Goal: Task Accomplishment & Management: Manage account settings

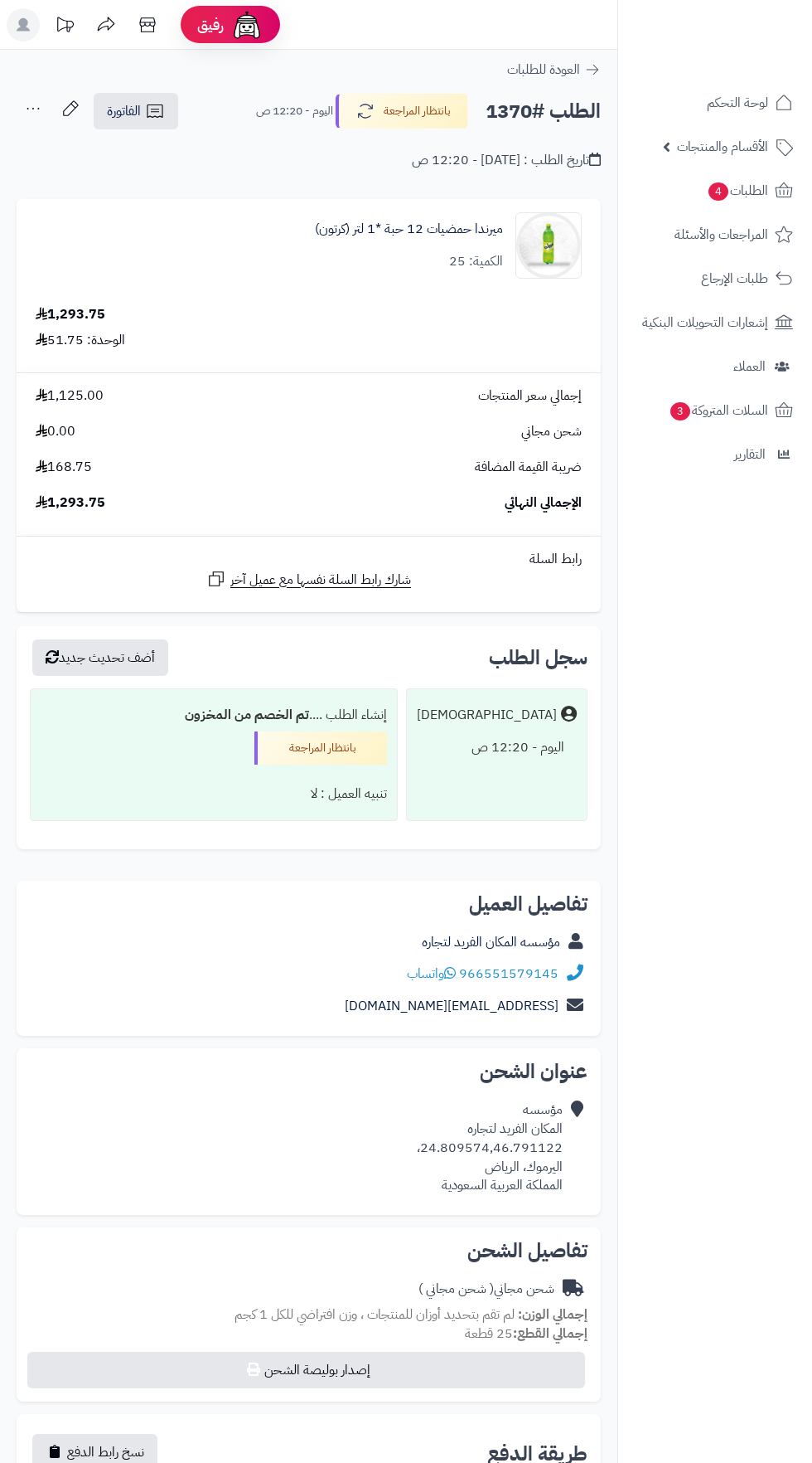
scroll to position [7, 0]
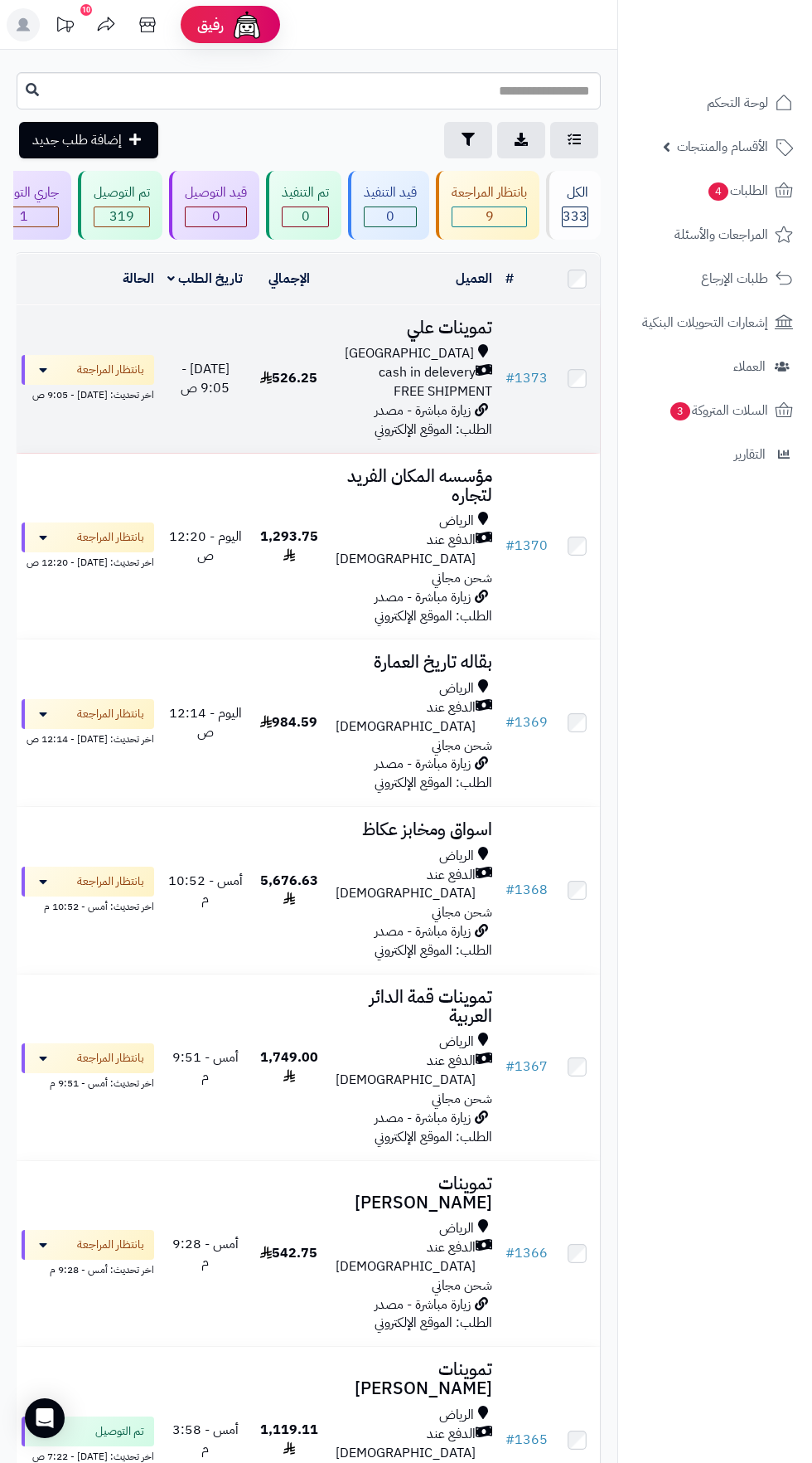
click at [399, 376] on span "cash in delevery" at bounding box center [427, 373] width 97 height 19
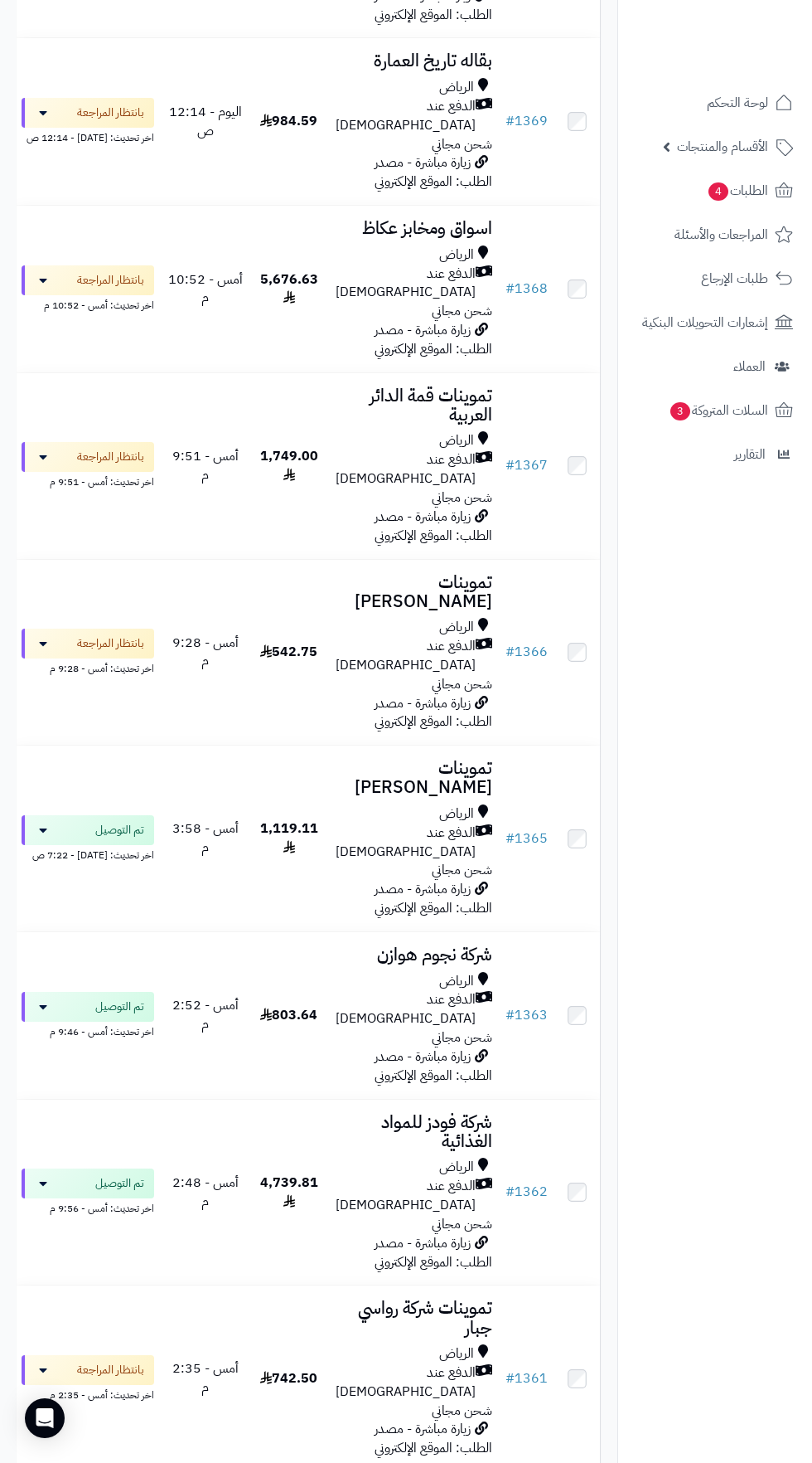
scroll to position [594, 0]
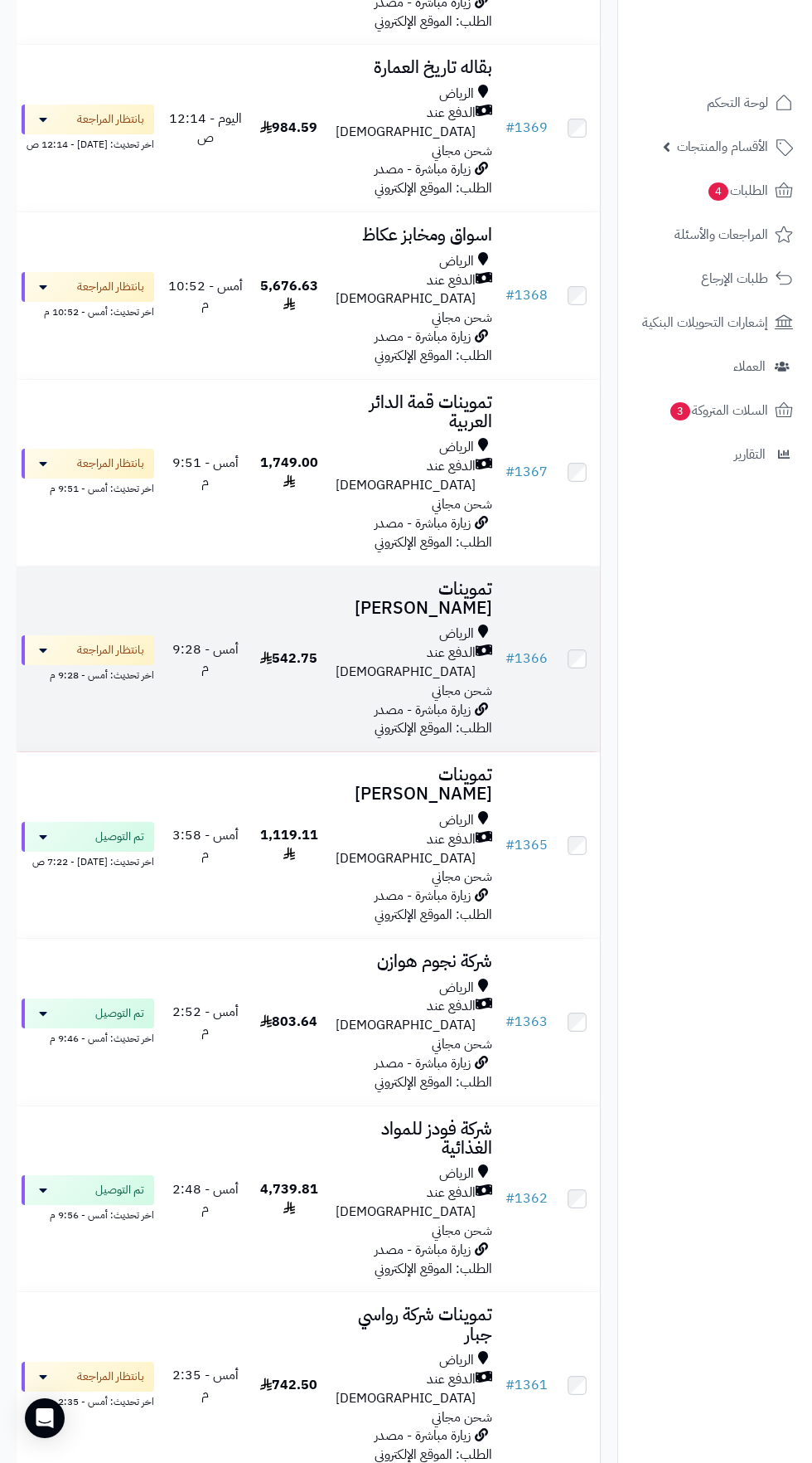
click at [229, 640] on span "أمس - 9:28 م" at bounding box center [205, 659] width 66 height 39
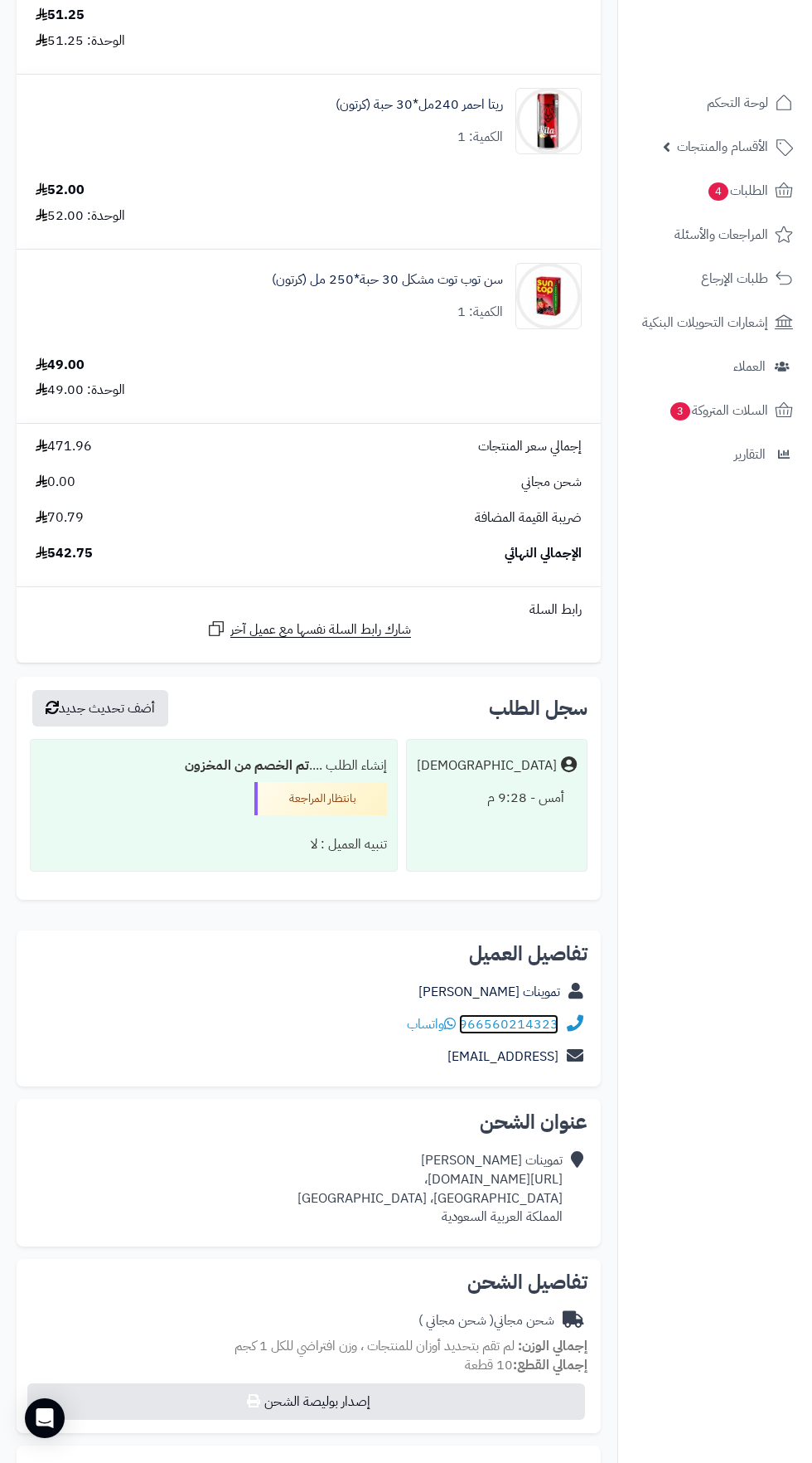
scroll to position [1174, 0]
copy div "https://maps.app.goo.gl/kmp9KAi3pRxPhWFS6،"
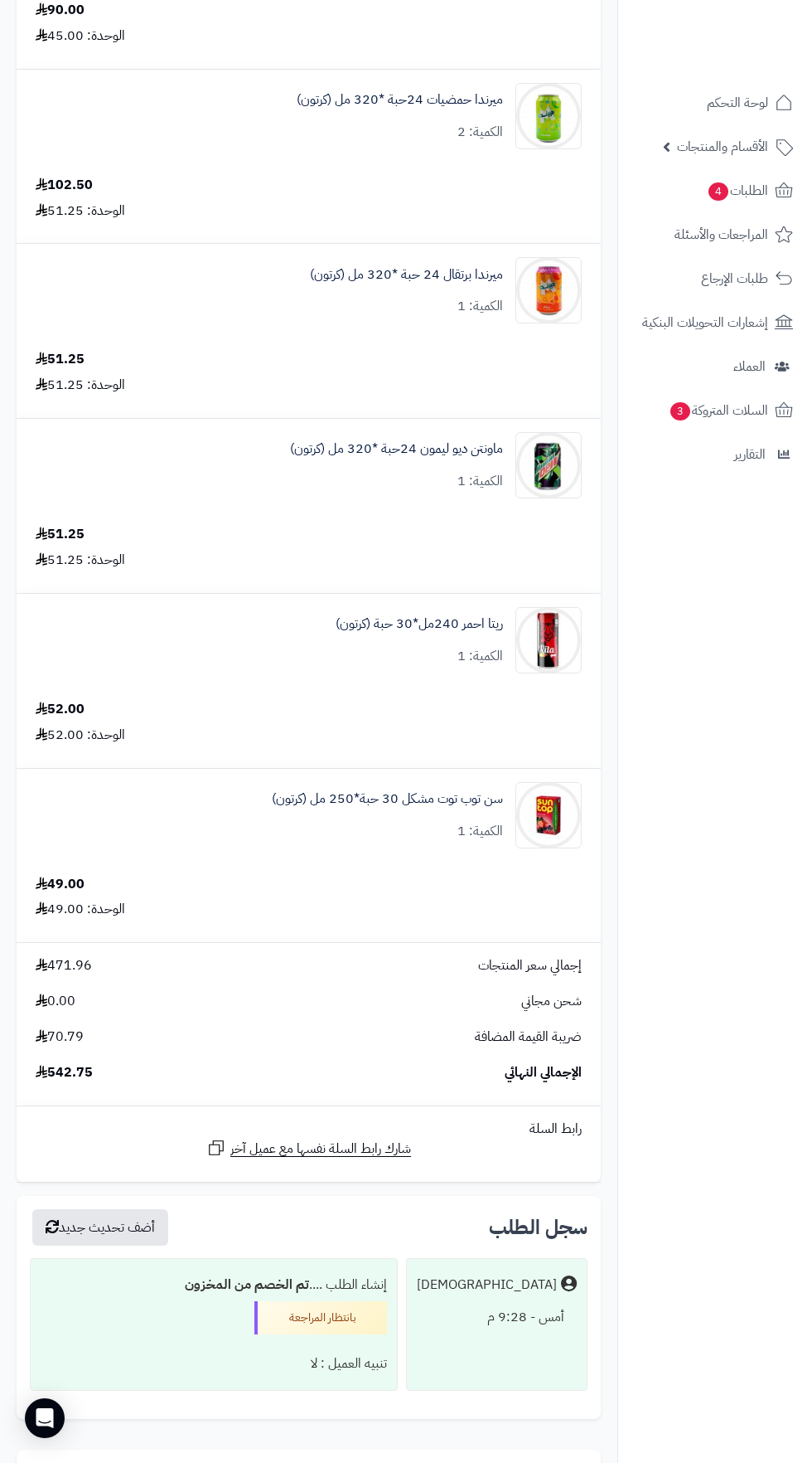
scroll to position [0, 0]
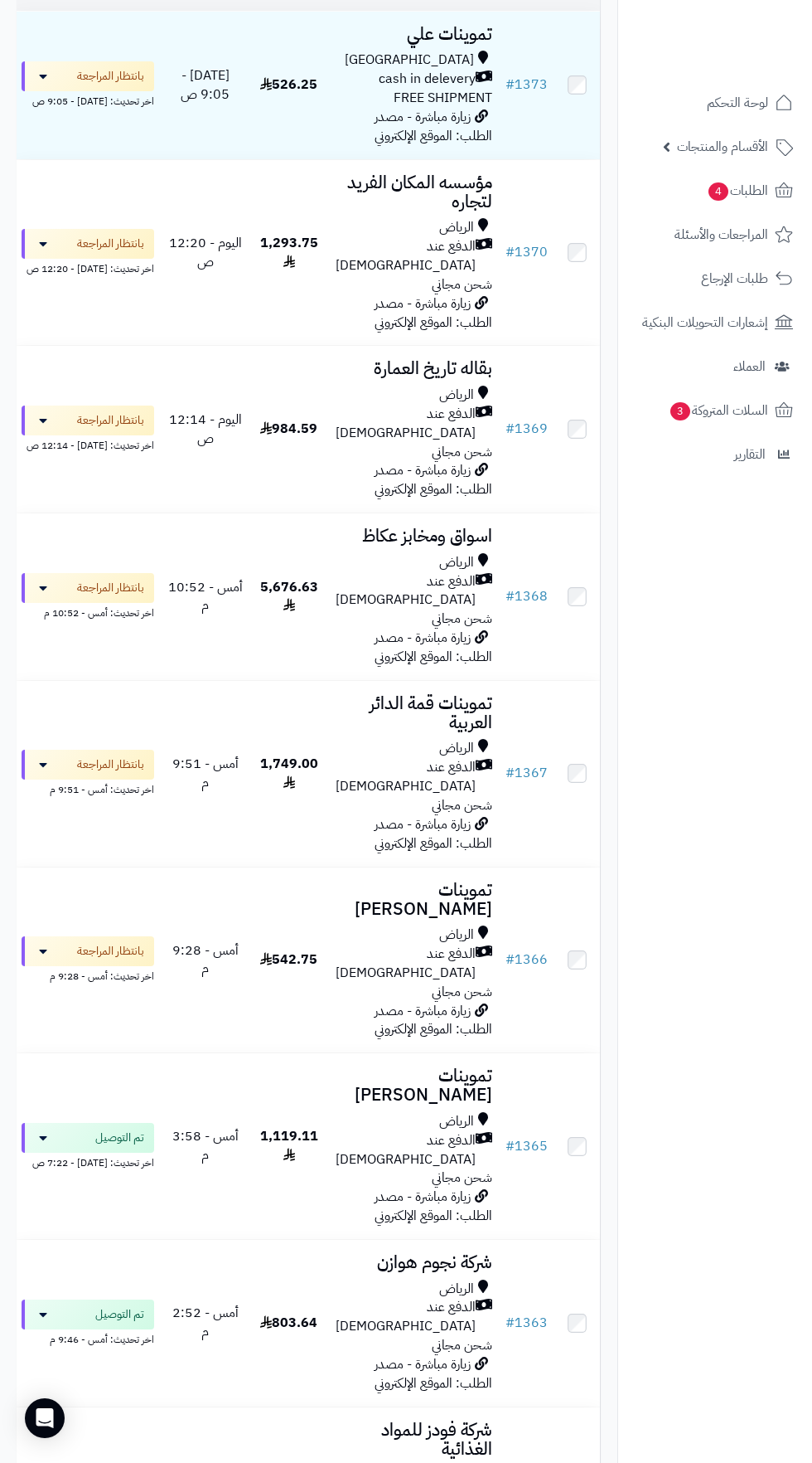
scroll to position [299, 0]
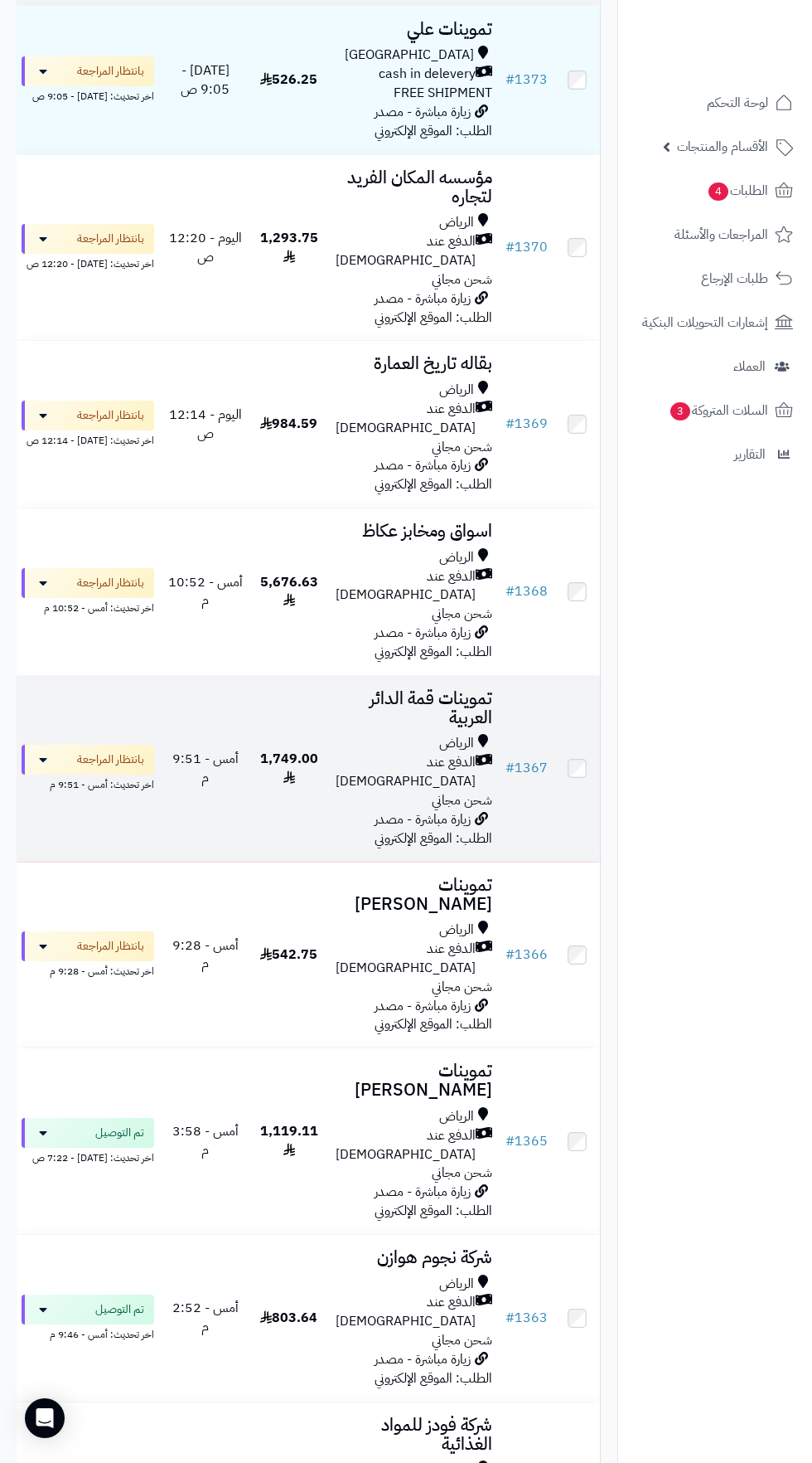
click at [361, 734] on div "الرياض" at bounding box center [414, 743] width 156 height 19
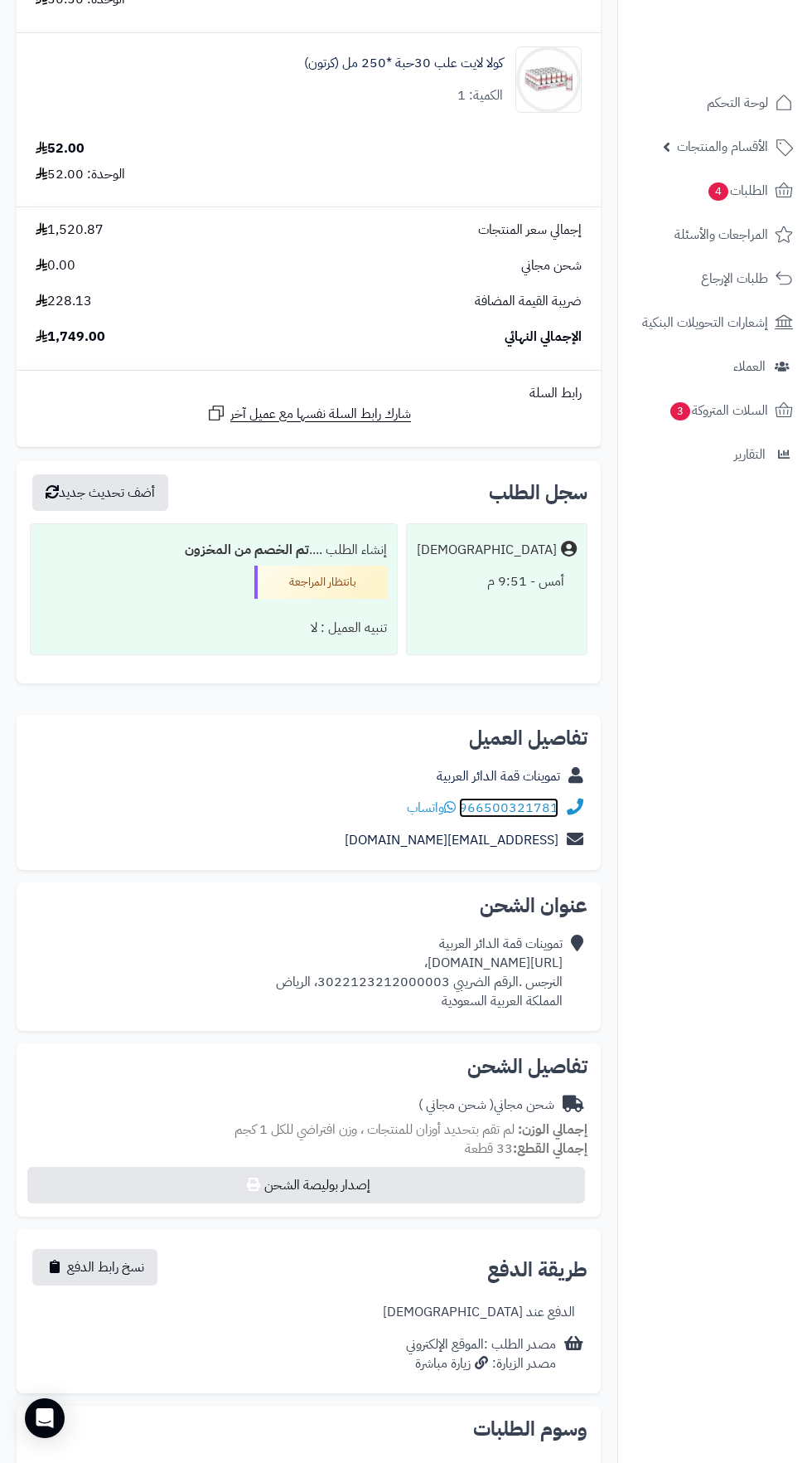
scroll to position [3498, 0]
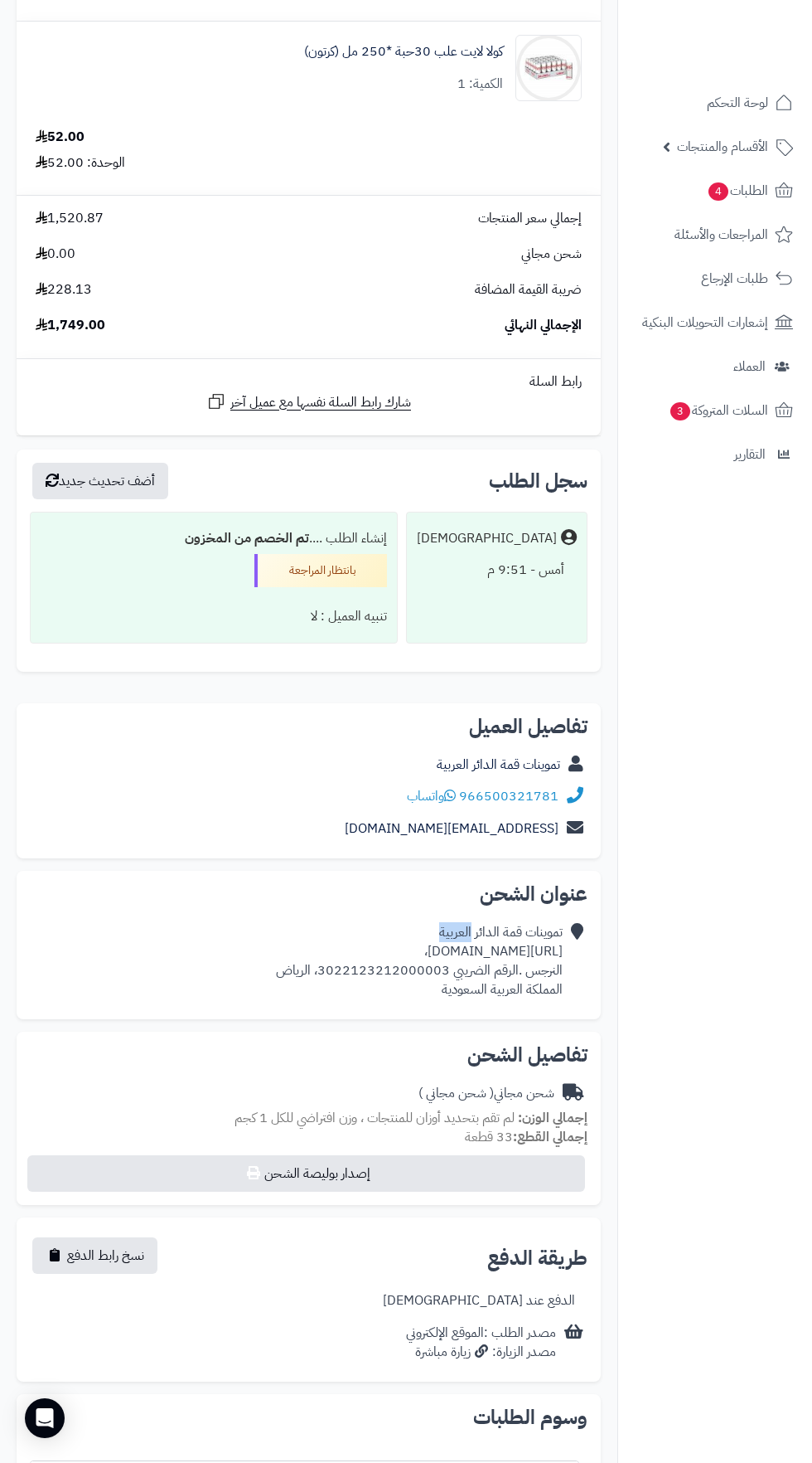
click at [405, 1015] on div "**********" at bounding box center [309, 1130] width 609 height 855
copy div "[URL][DOMAIN_NAME]،"
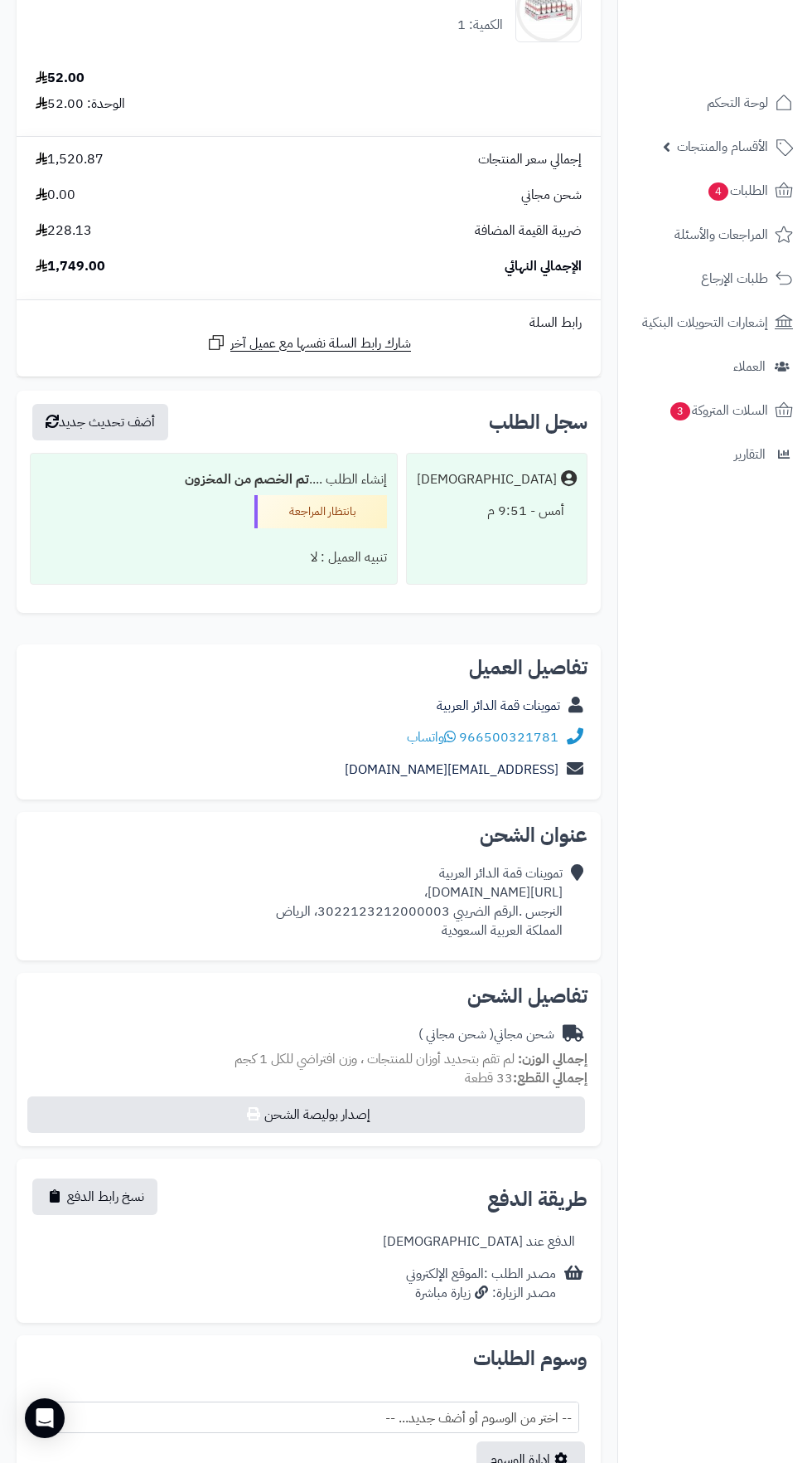
scroll to position [3574, 0]
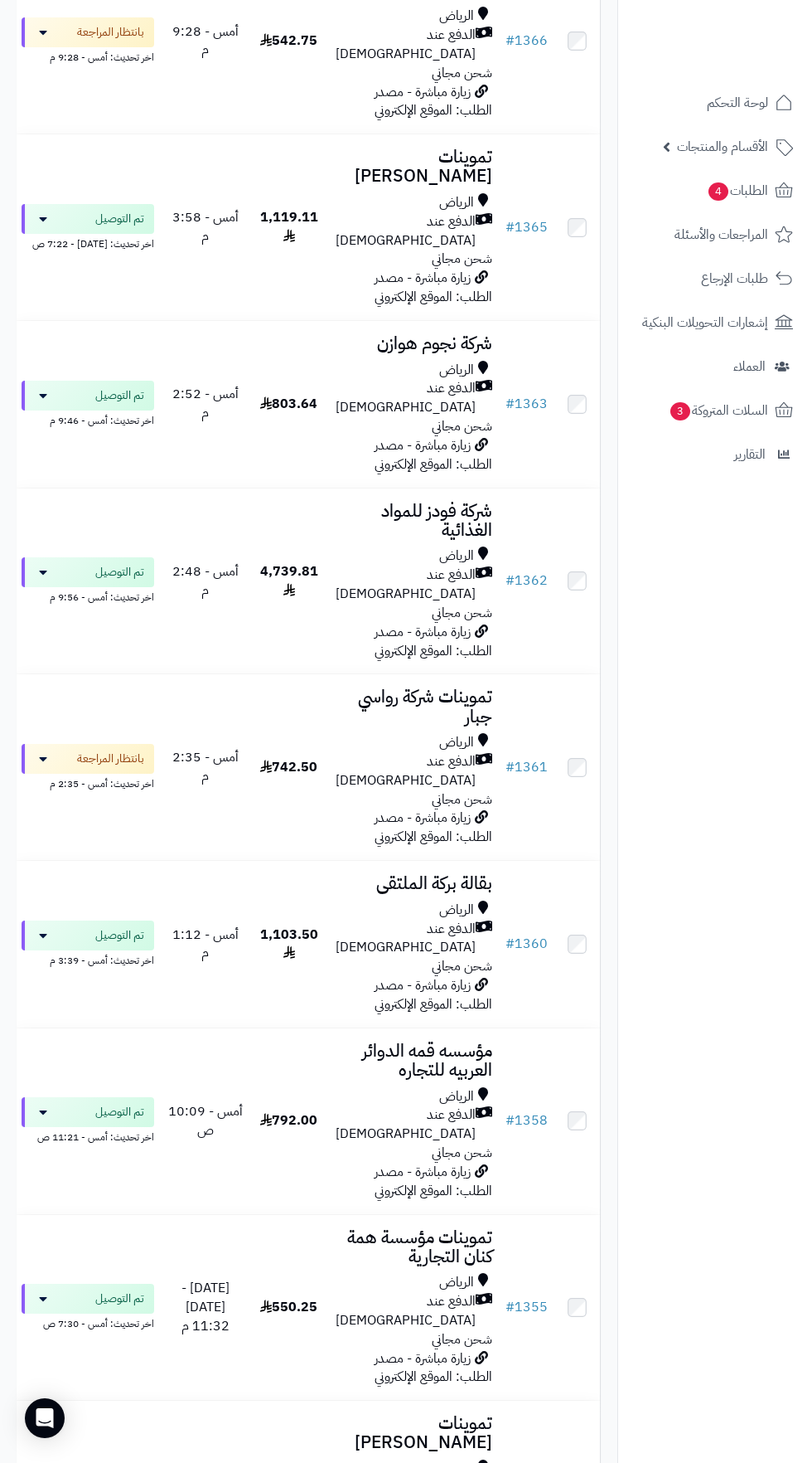
scroll to position [1202, 0]
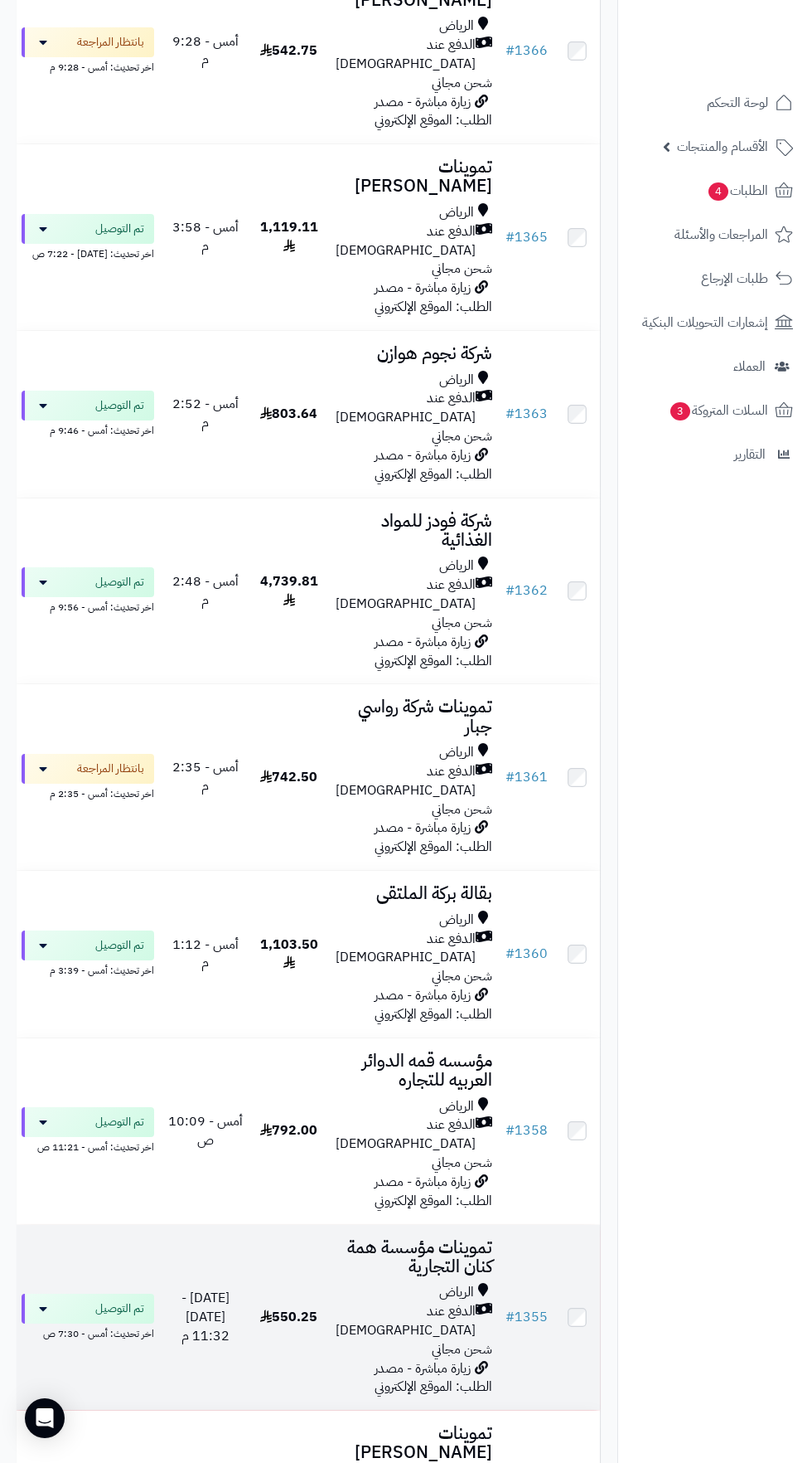
click at [368, 1283] on div "الرياض" at bounding box center [414, 1292] width 156 height 19
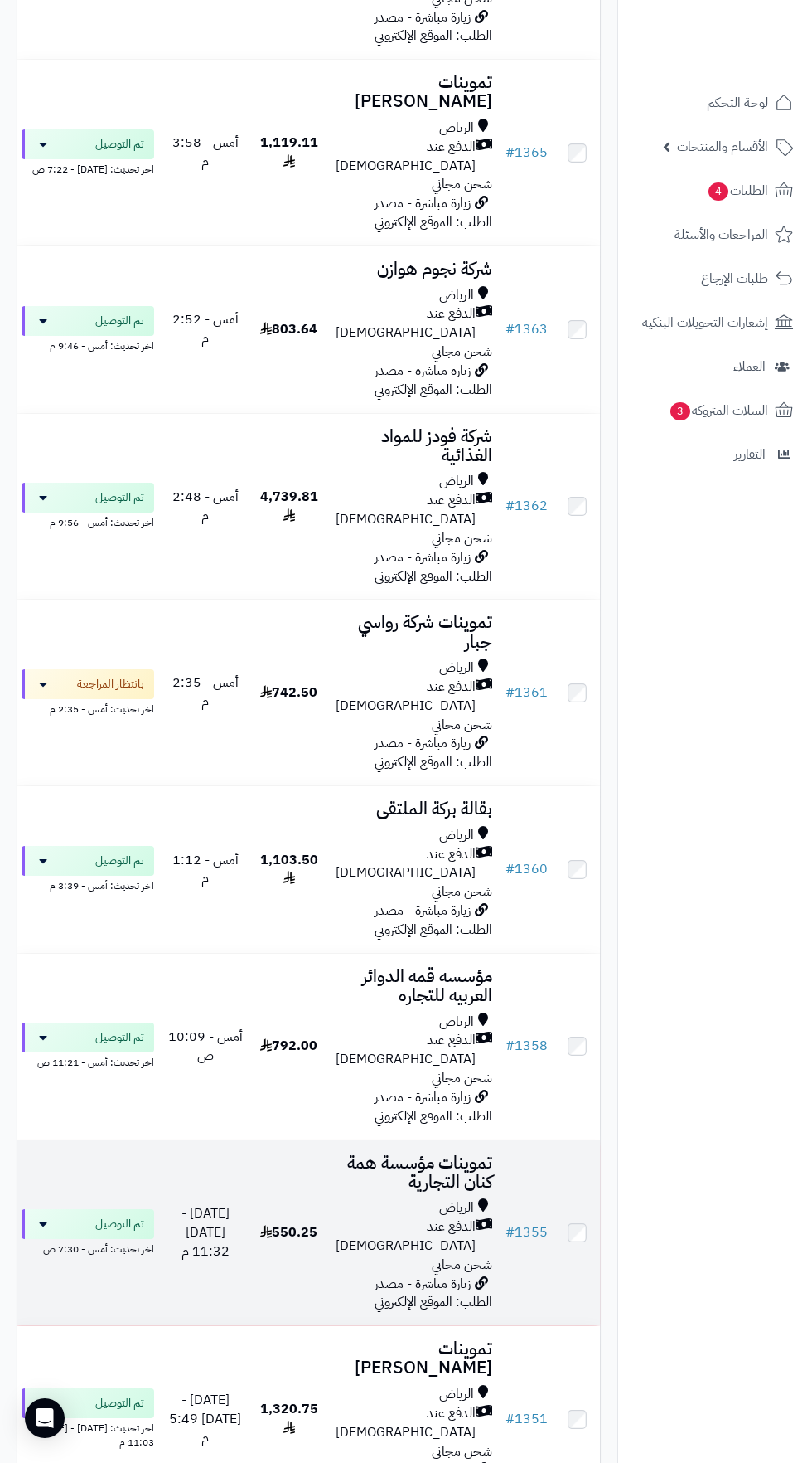
scroll to position [1304, 0]
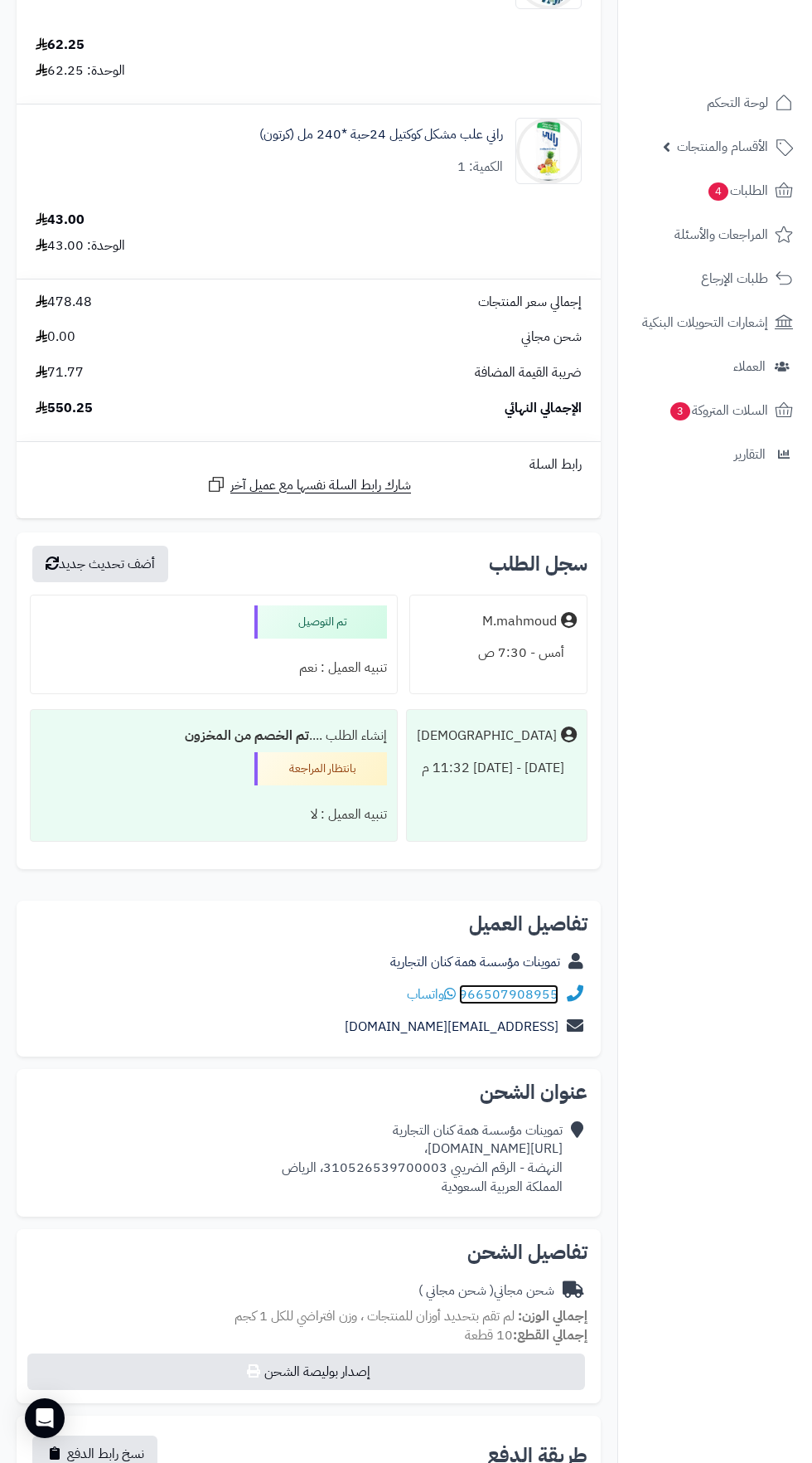
scroll to position [1220, 0]
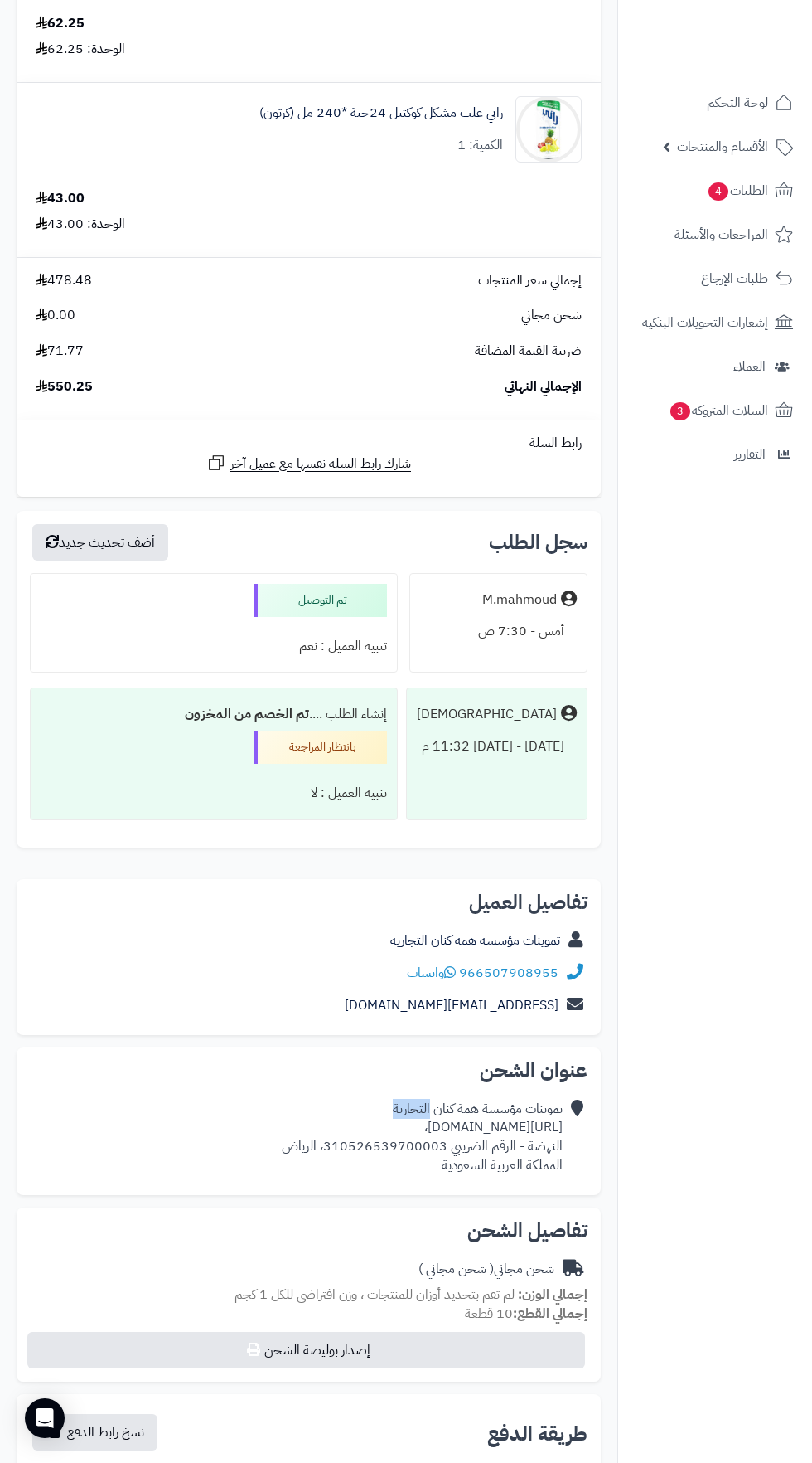
click at [545, 1202] on div "**********" at bounding box center [309, 1306] width 609 height 855
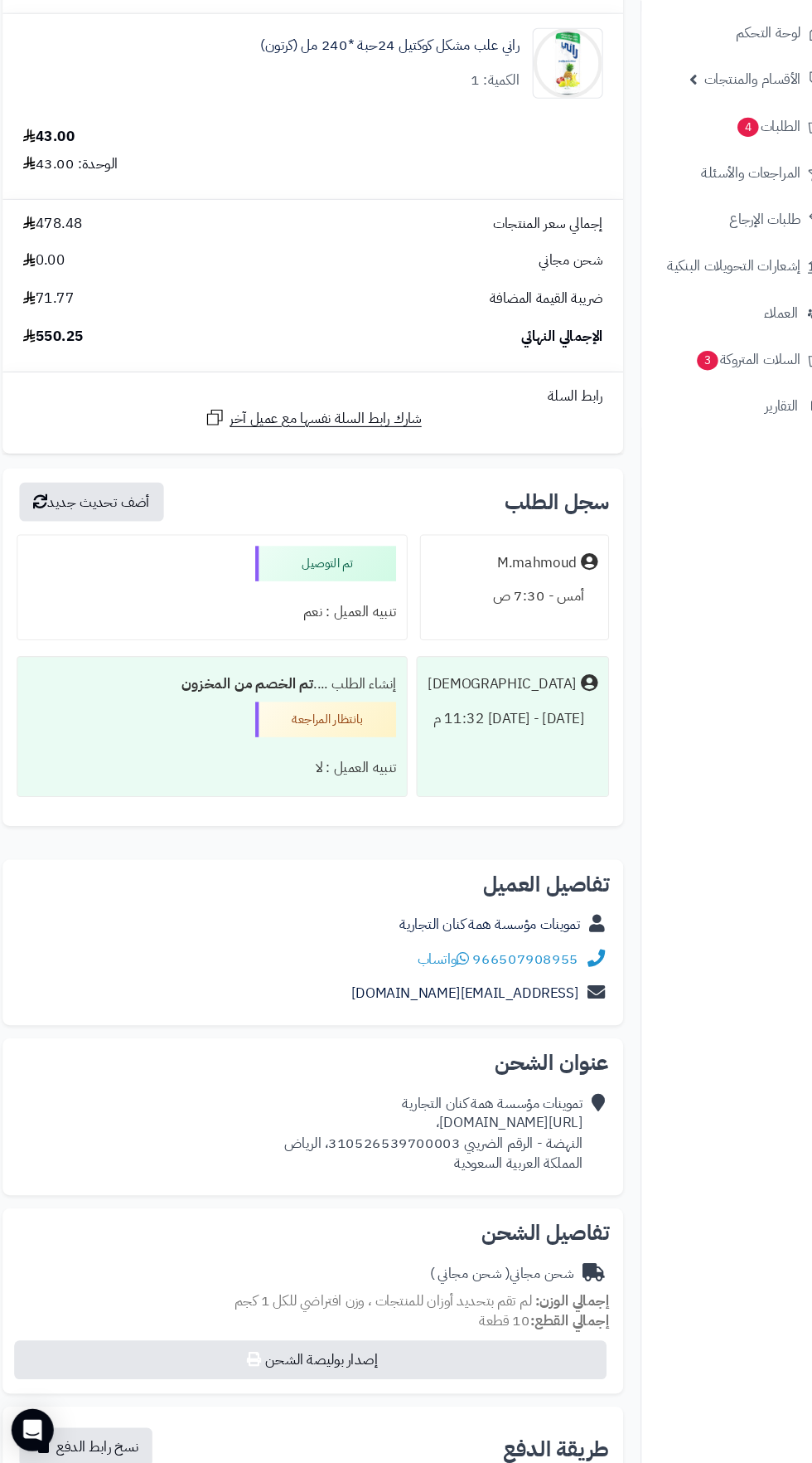
scroll to position [1219, 0]
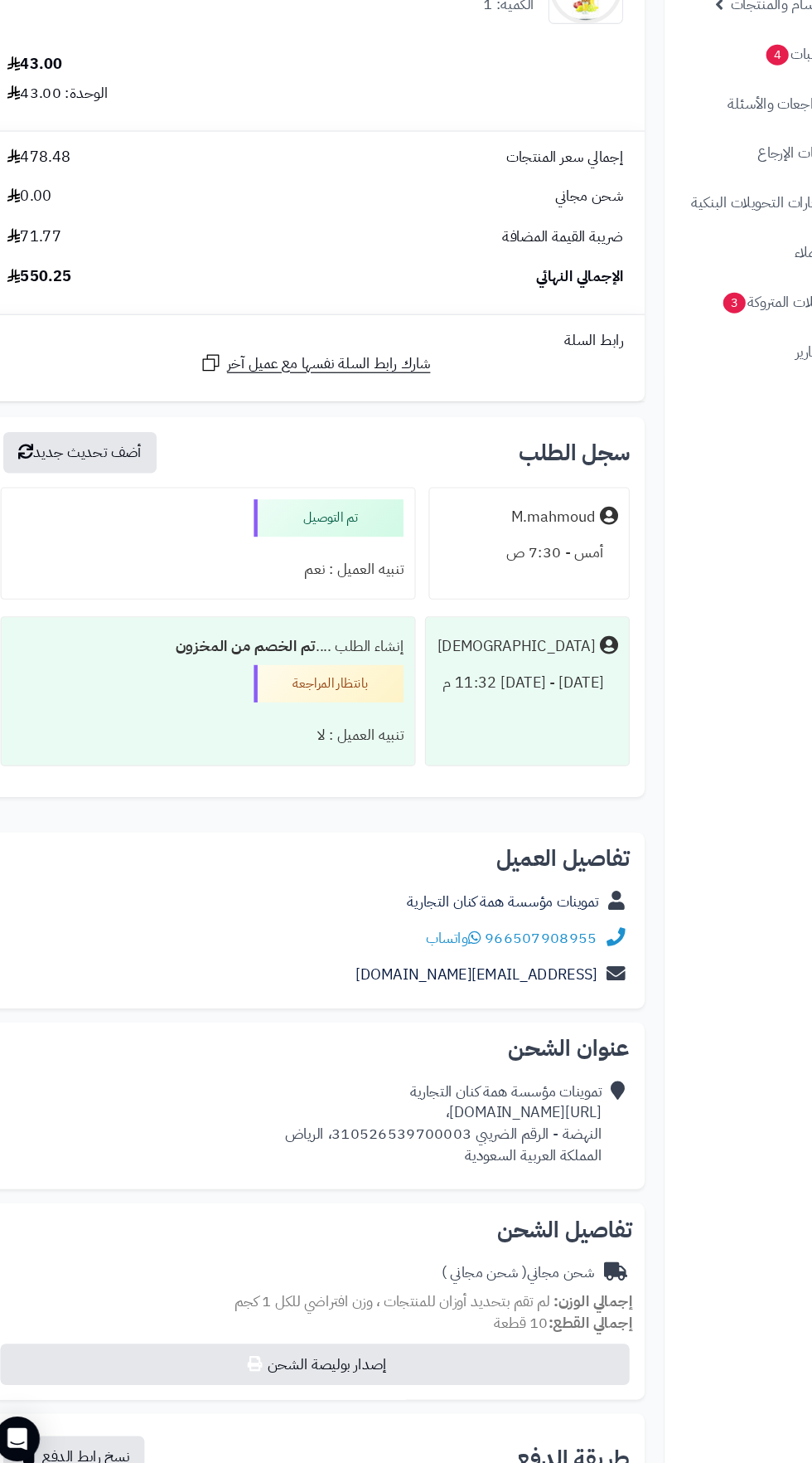
copy div "https://maps.app.goo.gl/gwdx3zjXFjvtsZHs6?g_st=aw،"
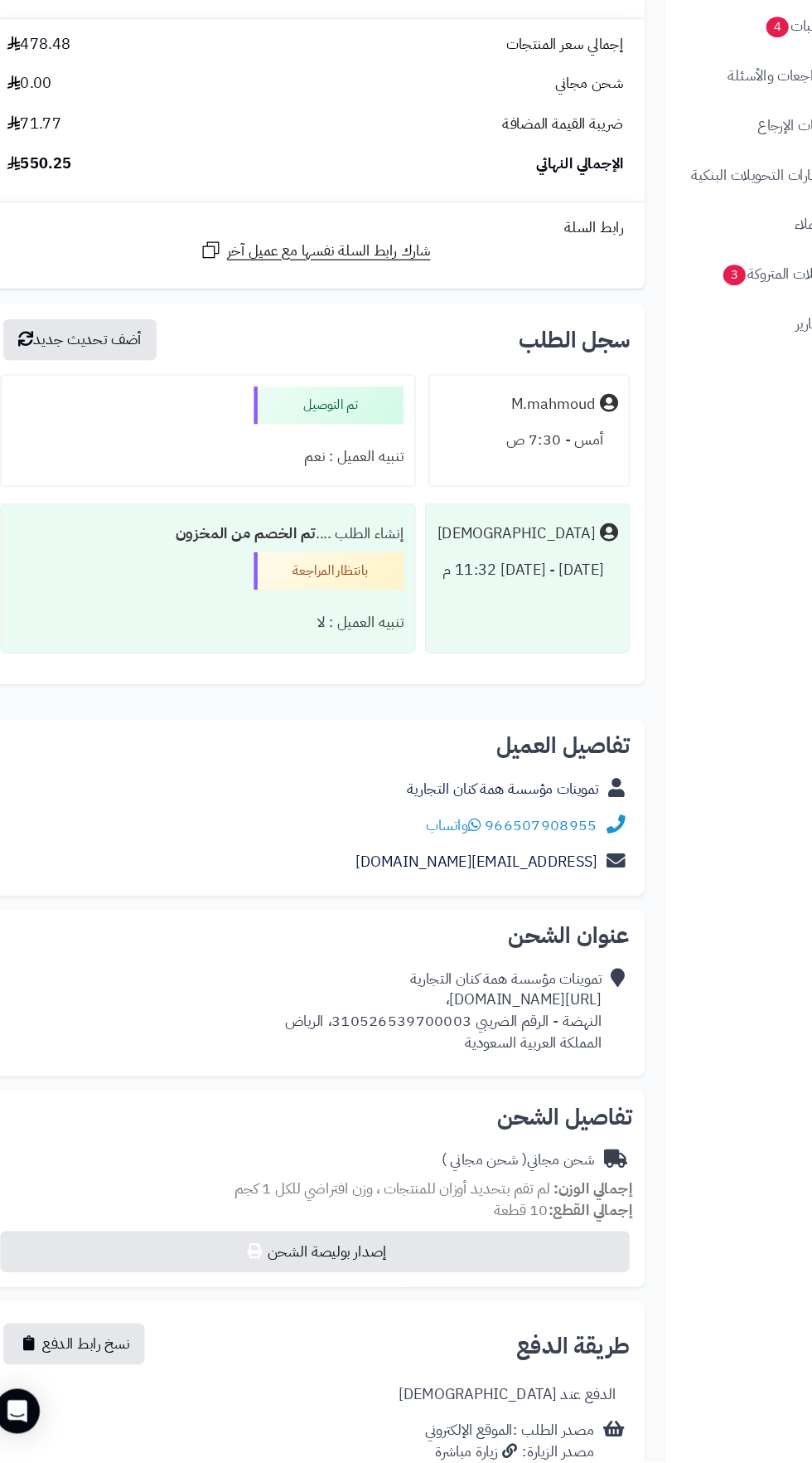
scroll to position [1306, 0]
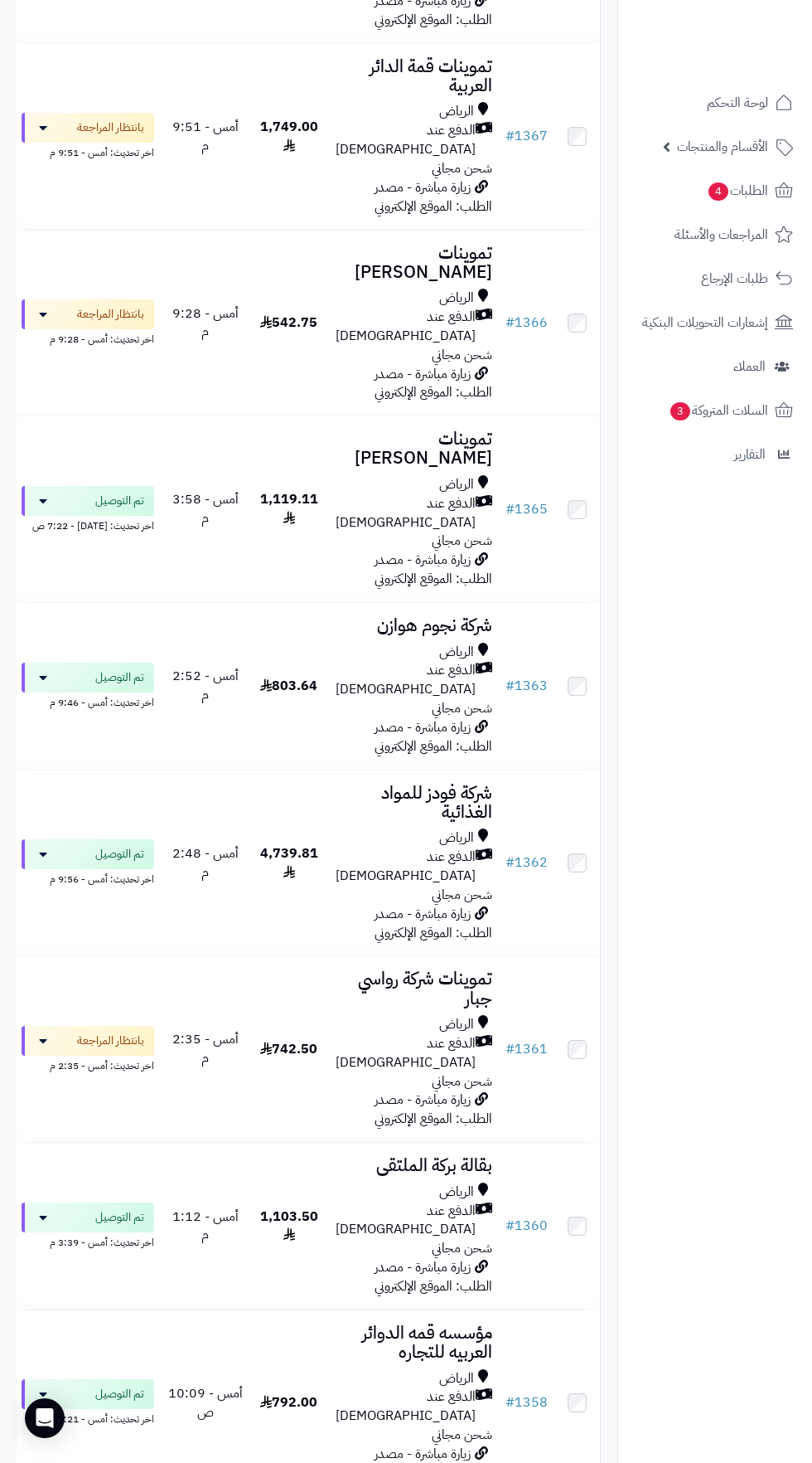
scroll to position [929, 0]
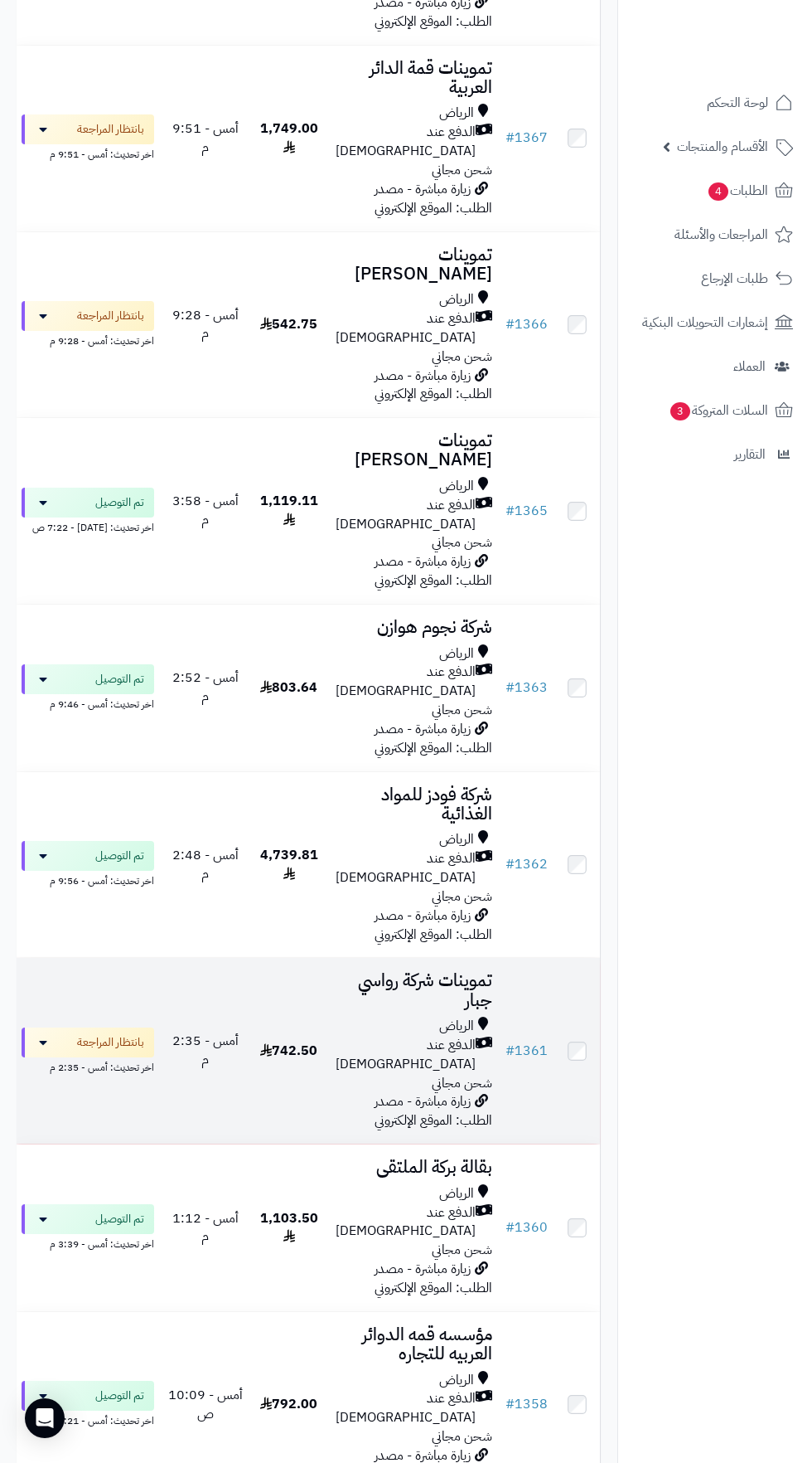
click at [401, 1036] on span "الدفع عند [DEMOGRAPHIC_DATA]" at bounding box center [406, 1055] width 140 height 38
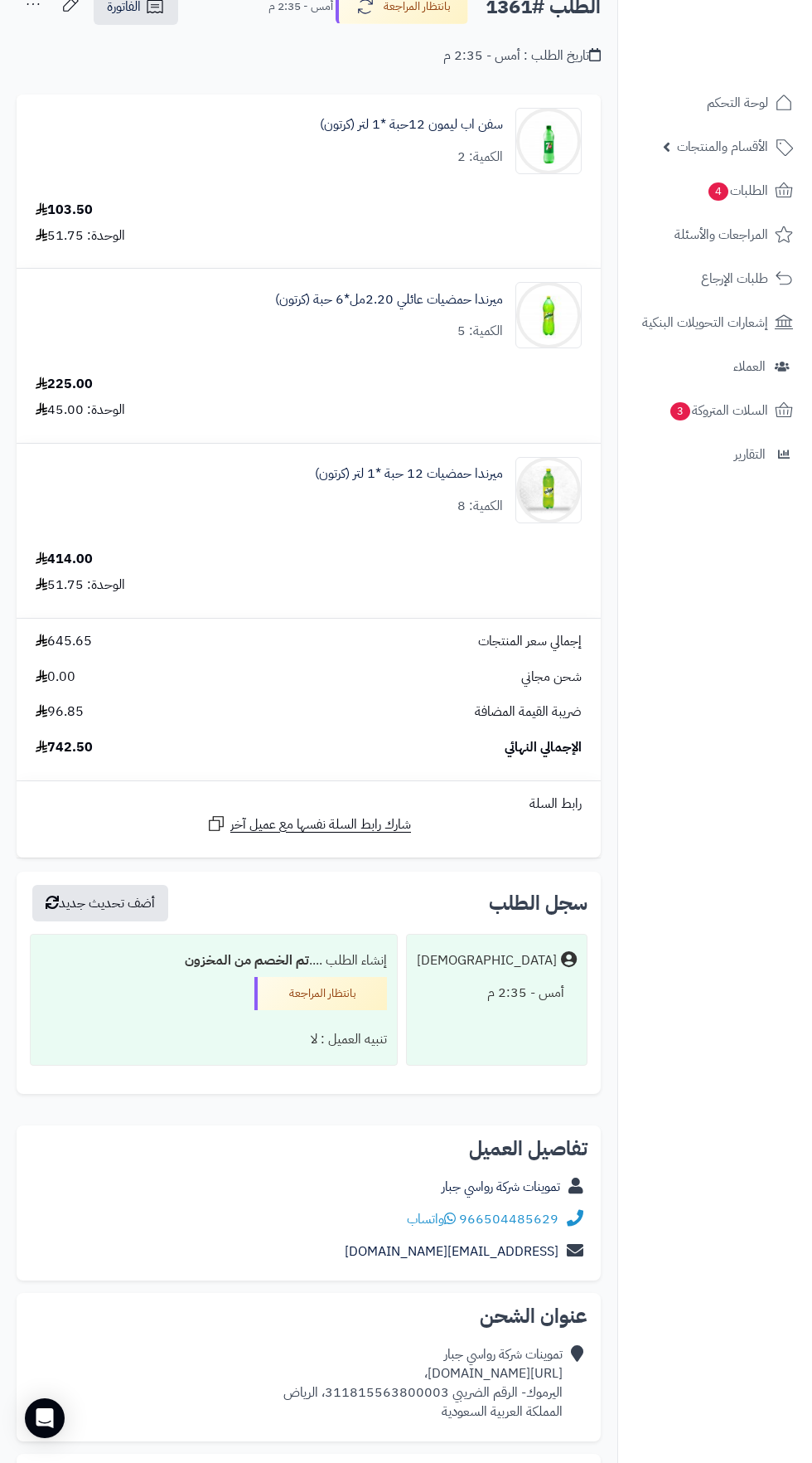
scroll to position [119, 0]
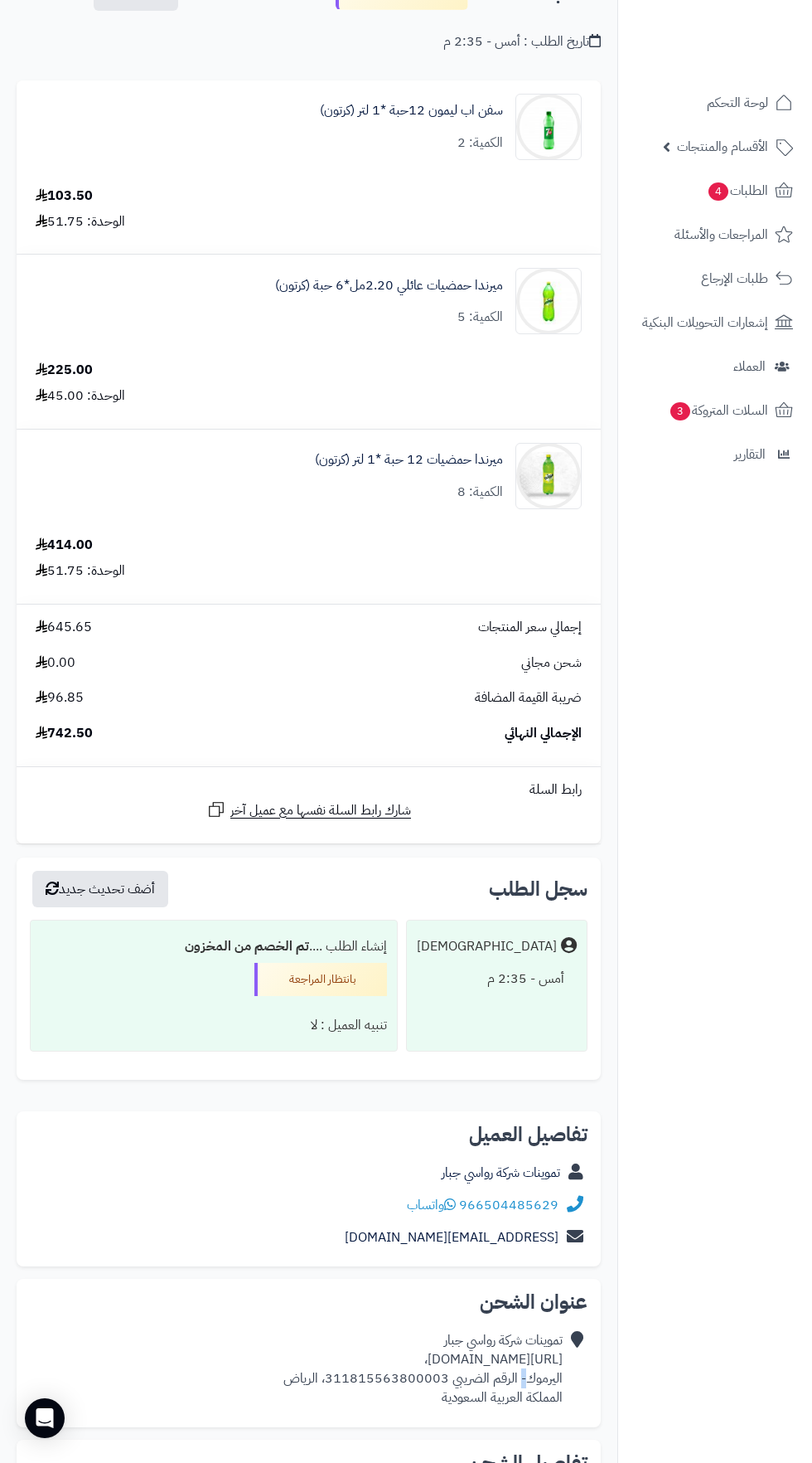
click at [615, 1462] on div "**********" at bounding box center [309, 1030] width 618 height 1898
copy div "https://maps.app.goo.gl/8kt4MX6qGRNje8o58،"
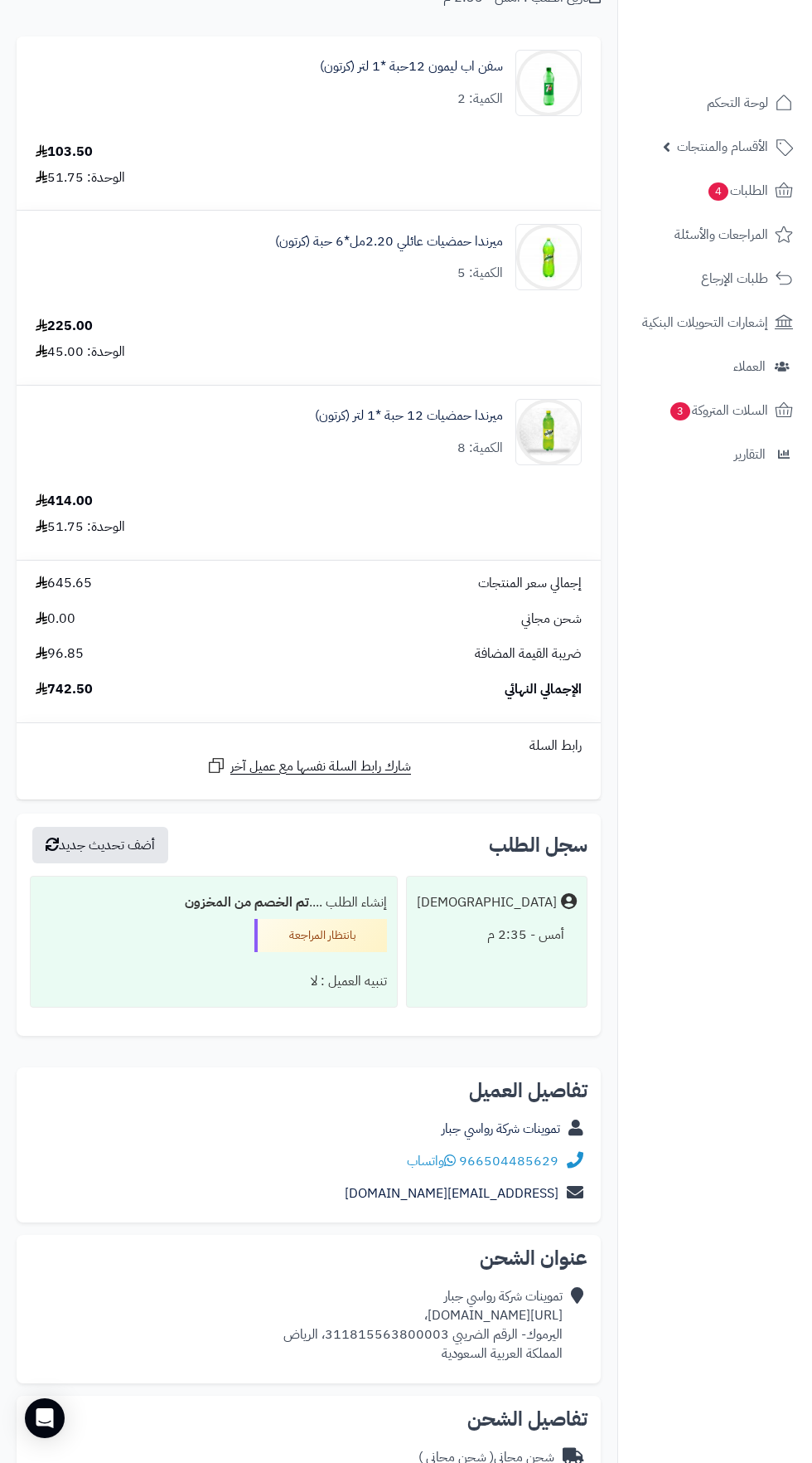
scroll to position [231, 0]
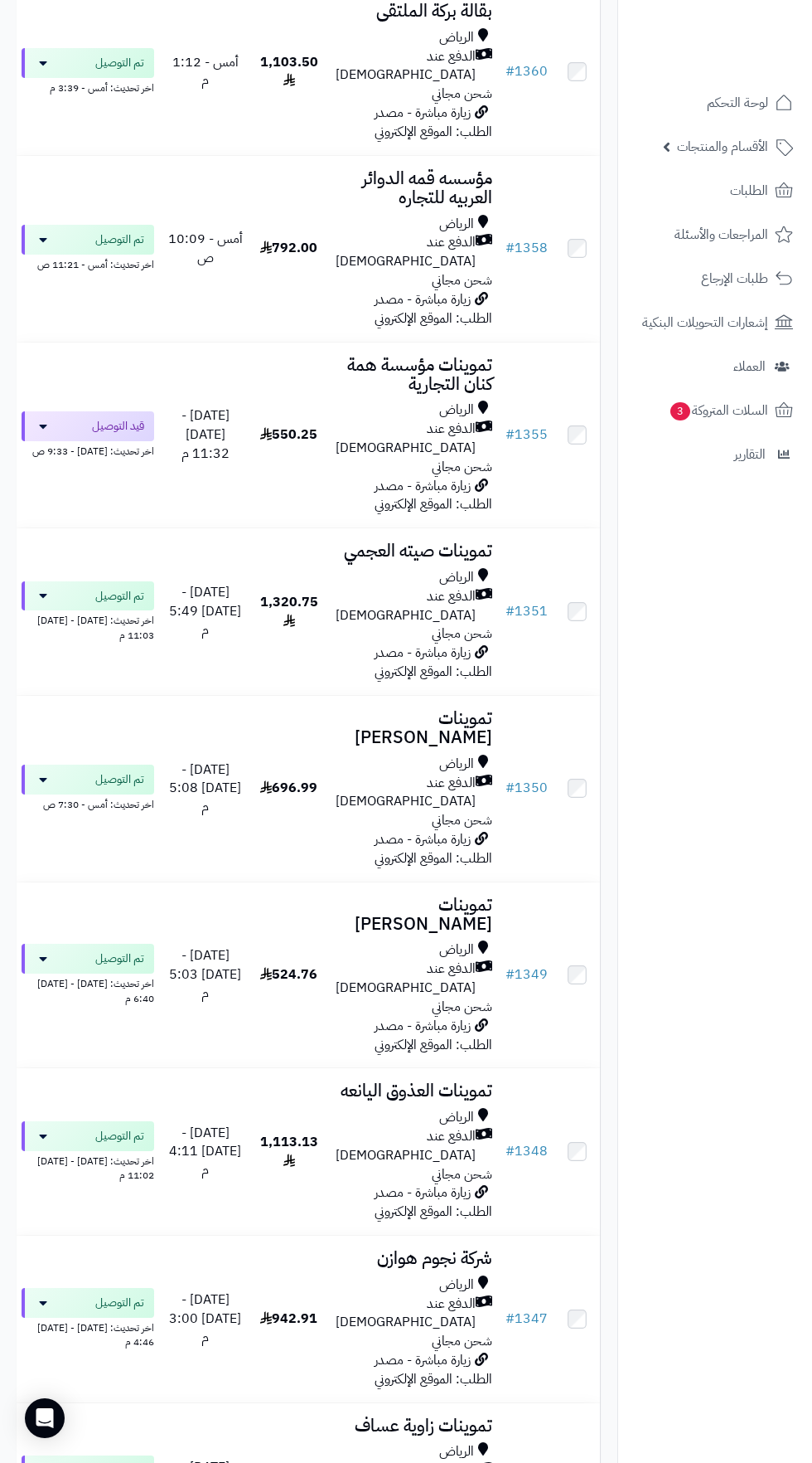
scroll to position [2131, 0]
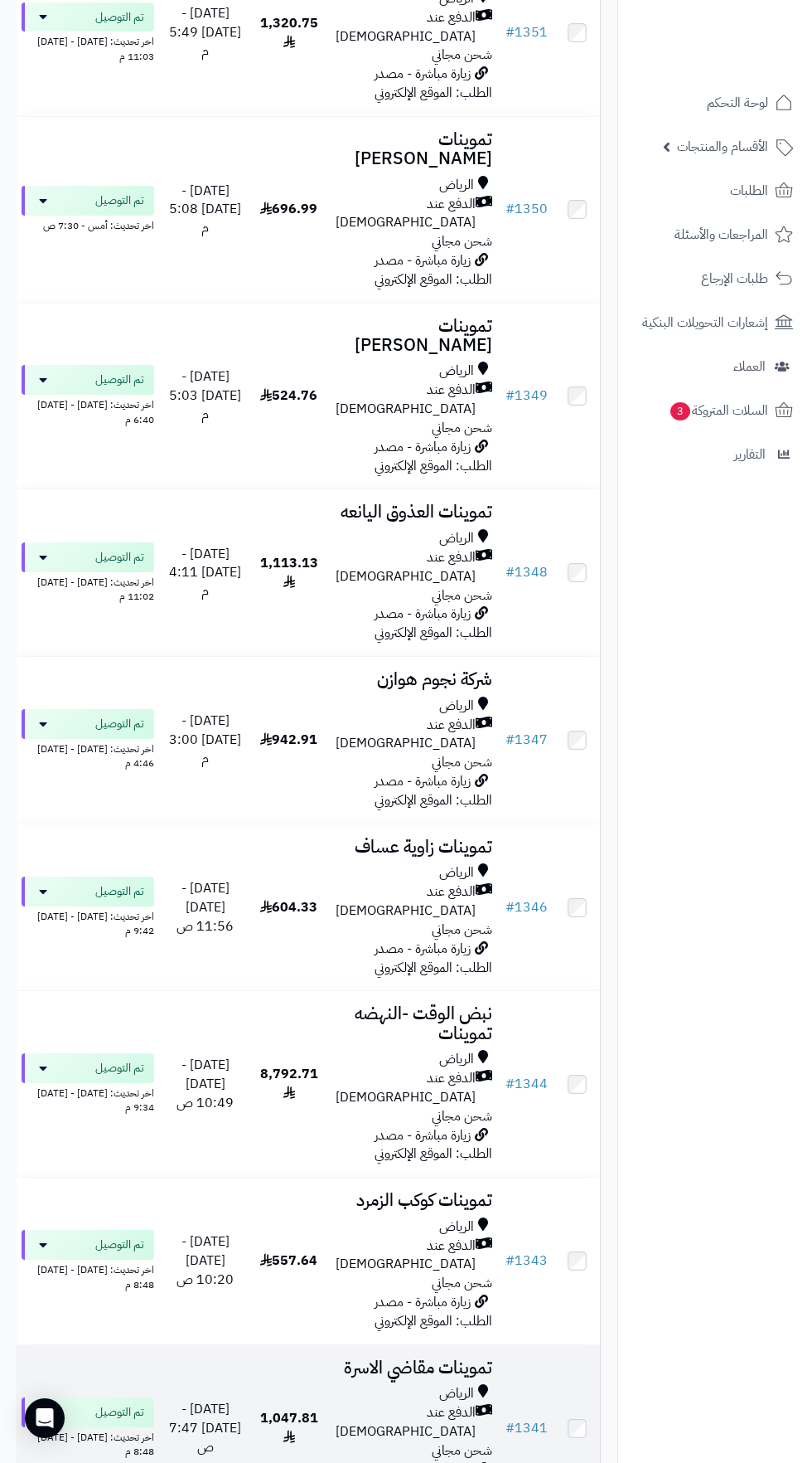
click at [405, 1403] on span "الدفع عند [DEMOGRAPHIC_DATA]" at bounding box center [406, 1422] width 140 height 38
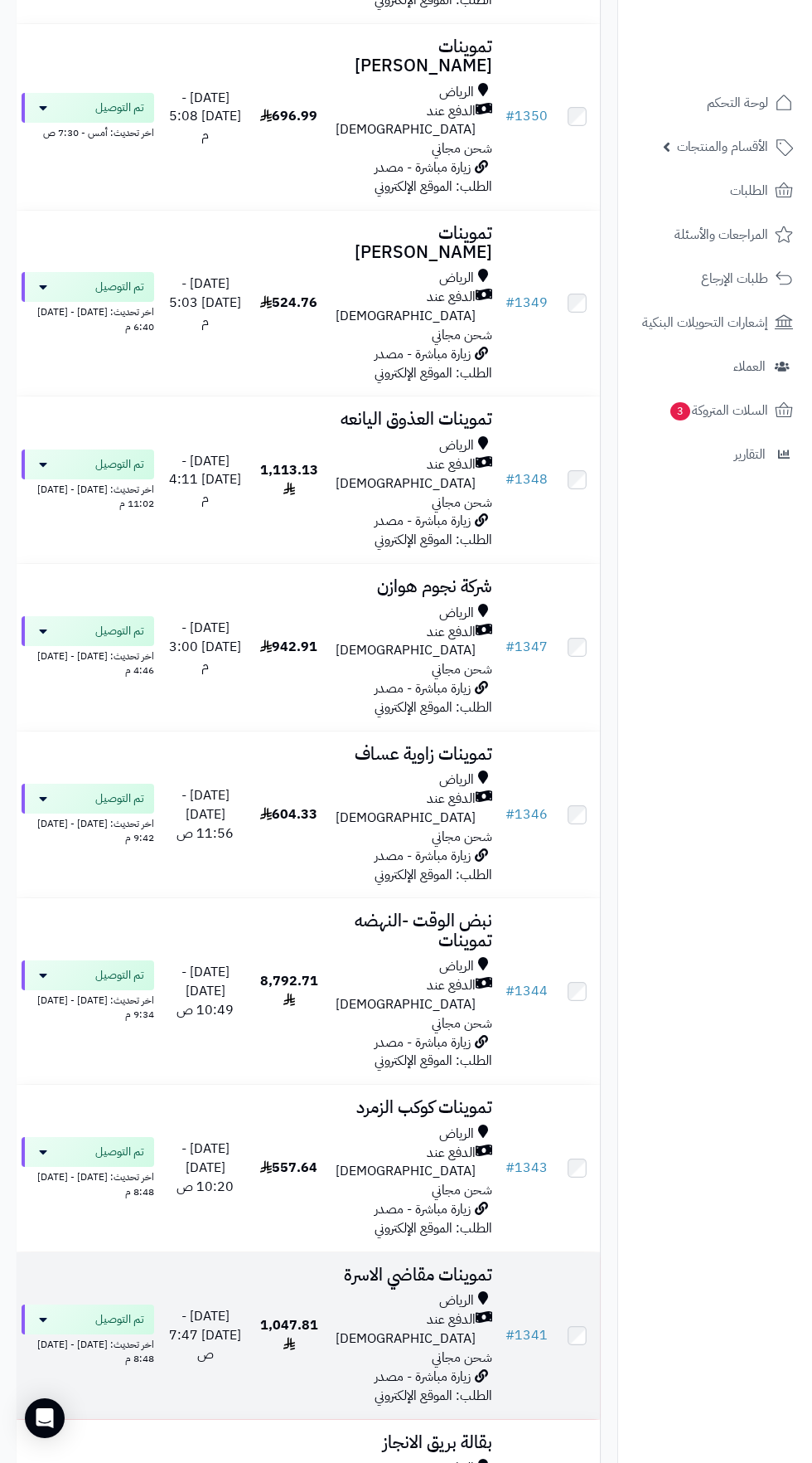
scroll to position [2765, 0]
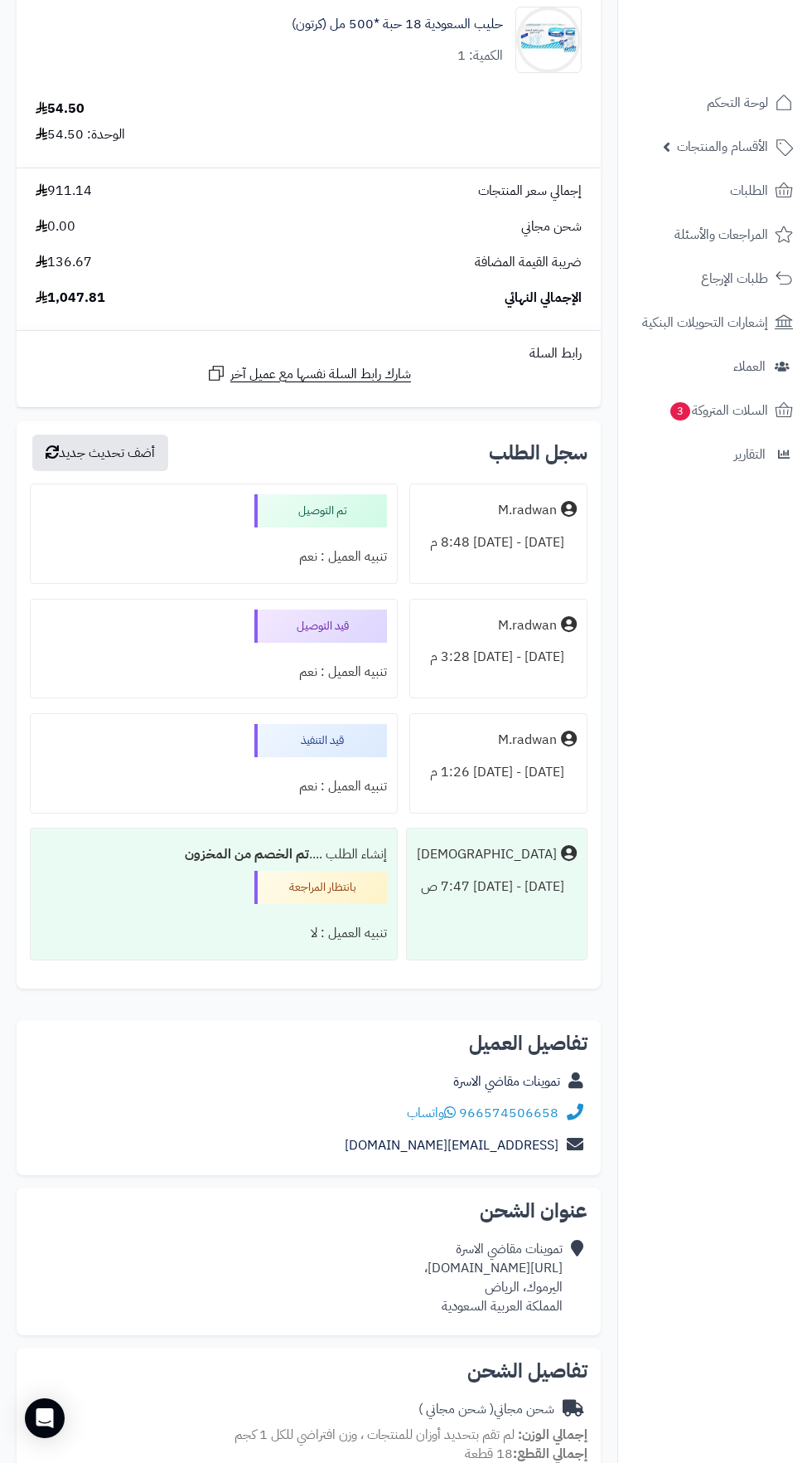
scroll to position [2196, 0]
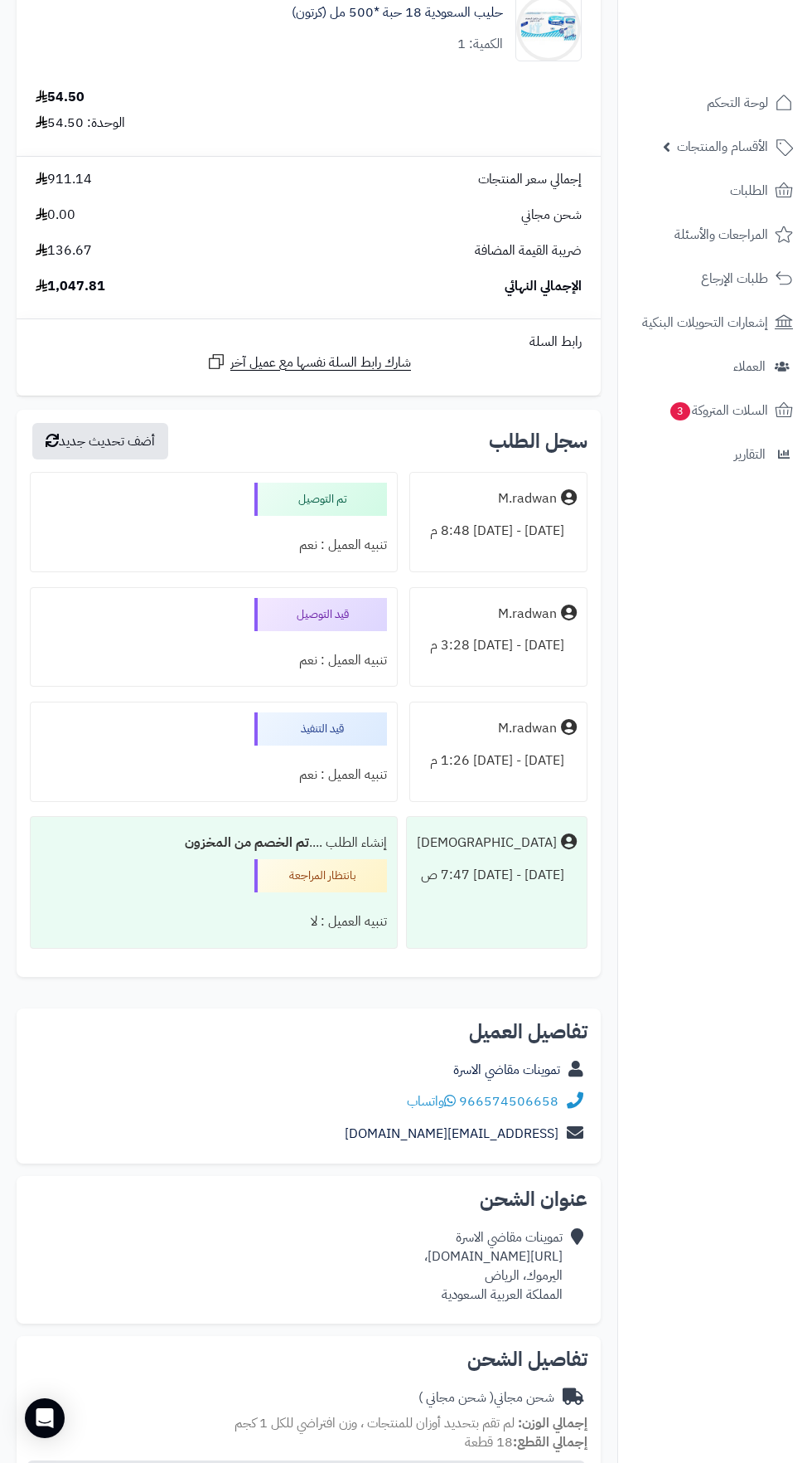
copy div "[URL][DOMAIN_NAME]،"
